Goal: Task Accomplishment & Management: Manage account settings

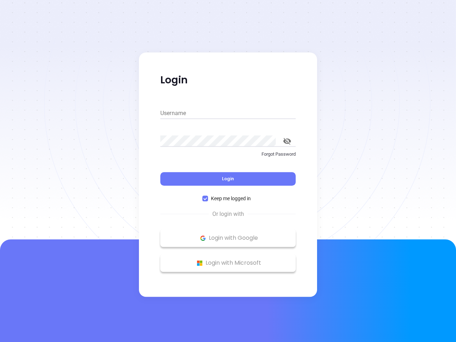
click at [228, 171] on div "Login" at bounding box center [227, 174] width 135 height 22
click at [228, 113] on input "Username" at bounding box center [227, 113] width 135 height 11
click at [287, 141] on icon "toggle password visibility" at bounding box center [287, 141] width 8 height 7
click at [228, 179] on span "Login" at bounding box center [228, 179] width 12 height 6
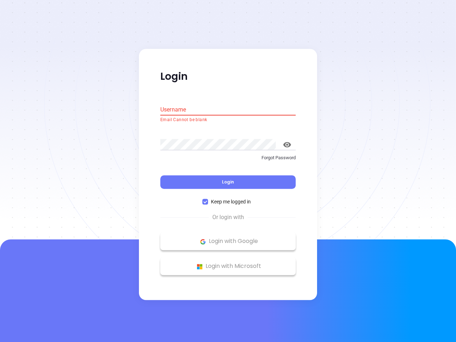
click at [228, 198] on span "Keep me logged in" at bounding box center [231, 202] width 46 height 8
click at [208, 199] on input "Keep me logged in" at bounding box center [205, 202] width 6 height 6
checkbox input "false"
click at [228, 238] on p "Login with Google" at bounding box center [228, 241] width 128 height 11
click at [228, 263] on p "Login with Microsoft" at bounding box center [228, 266] width 128 height 11
